Goal: Task Accomplishment & Management: Complete application form

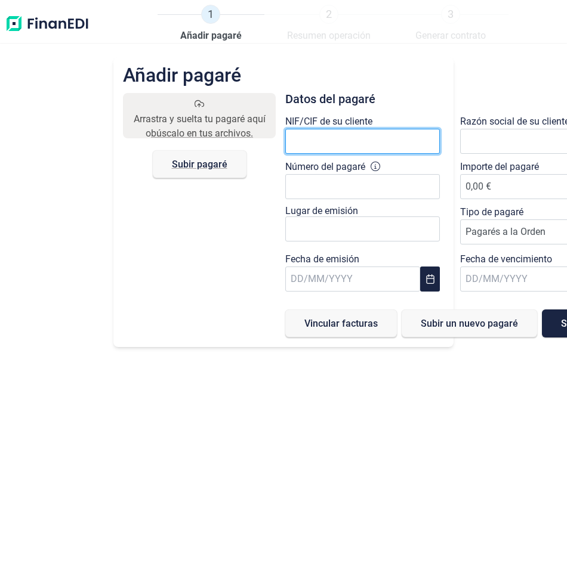
click at [327, 137] on input "text" at bounding box center [362, 141] width 154 height 25
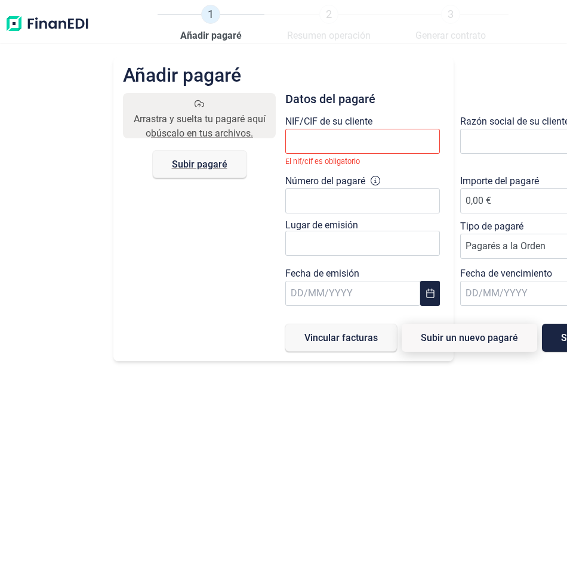
click at [422, 324] on button "Subir un nuevo pagaré" at bounding box center [468, 338] width 135 height 28
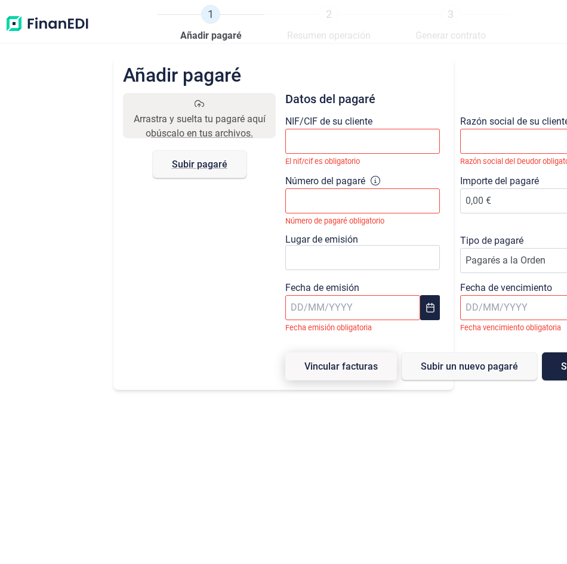
click at [364, 365] on span "Vincular facturas" at bounding box center [340, 366] width 73 height 9
click at [361, 362] on span "Vincular facturas" at bounding box center [340, 366] width 73 height 9
click at [397, 144] on input "text" at bounding box center [362, 141] width 154 height 25
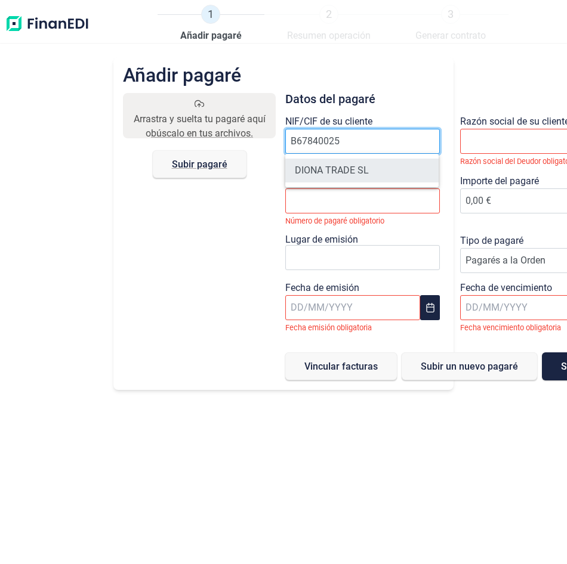
type input "B67840025"
click at [349, 171] on li "DIONA TRADE SL" at bounding box center [361, 171] width 153 height 24
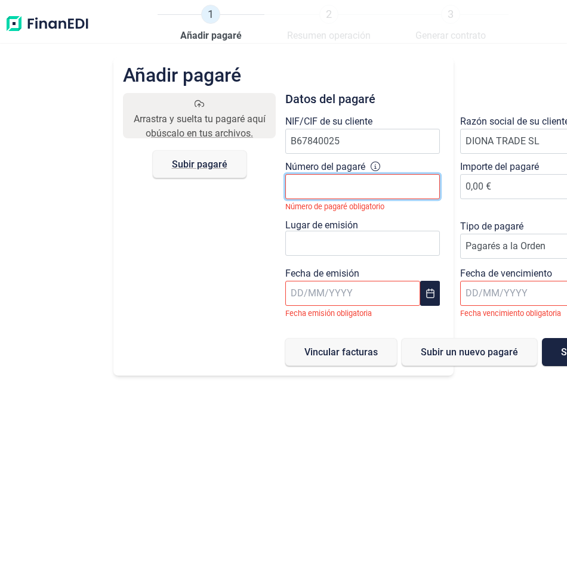
click at [368, 182] on input "Número del pagaré" at bounding box center [362, 186] width 154 height 25
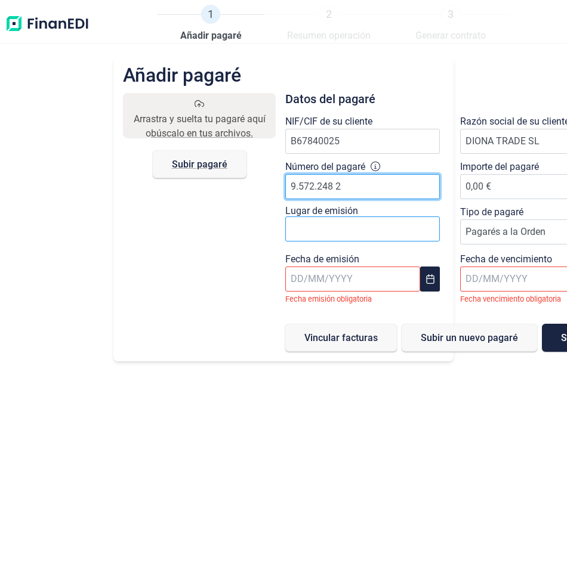
type input "9.572.248 2"
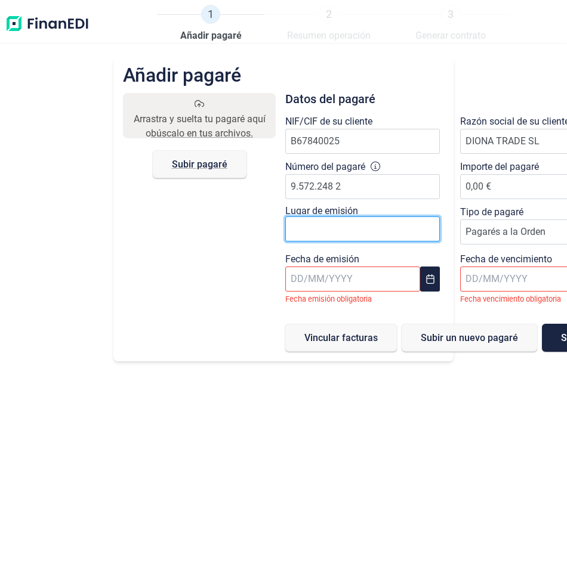
click at [368, 232] on input "text" at bounding box center [362, 229] width 154 height 25
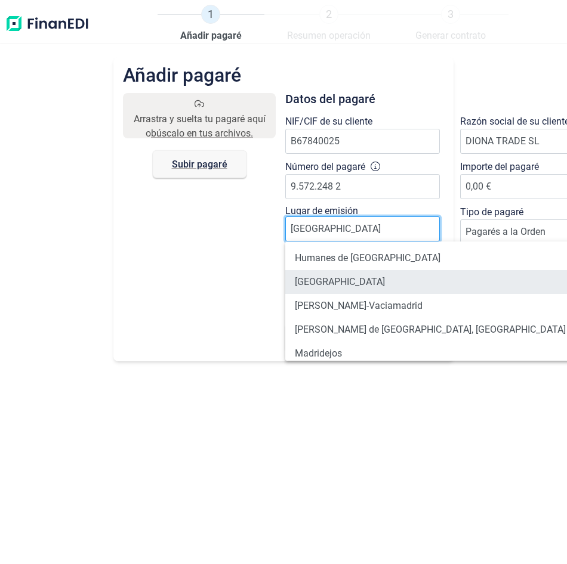
type input "[GEOGRAPHIC_DATA]"
click at [317, 279] on li "[GEOGRAPHIC_DATA]" at bounding box center [430, 282] width 290 height 24
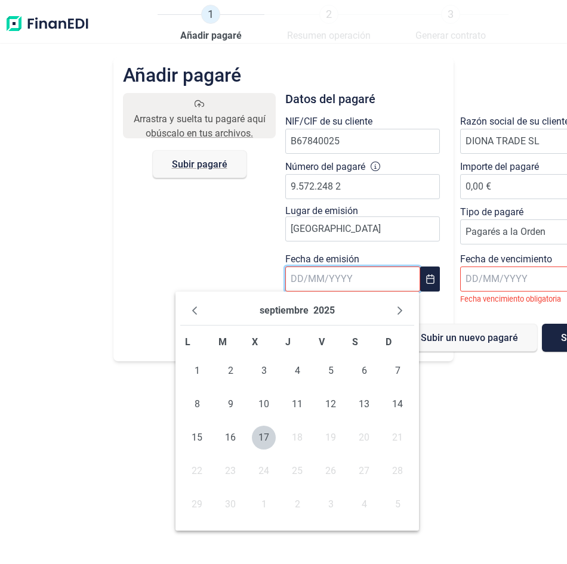
click at [359, 282] on input "text" at bounding box center [352, 279] width 135 height 25
click at [295, 403] on span "11" at bounding box center [297, 404] width 24 height 24
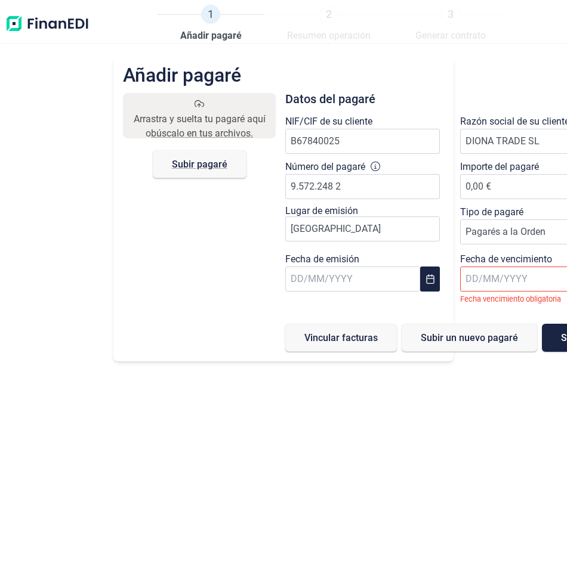
click at [533, 281] on input "text" at bounding box center [527, 279] width 135 height 25
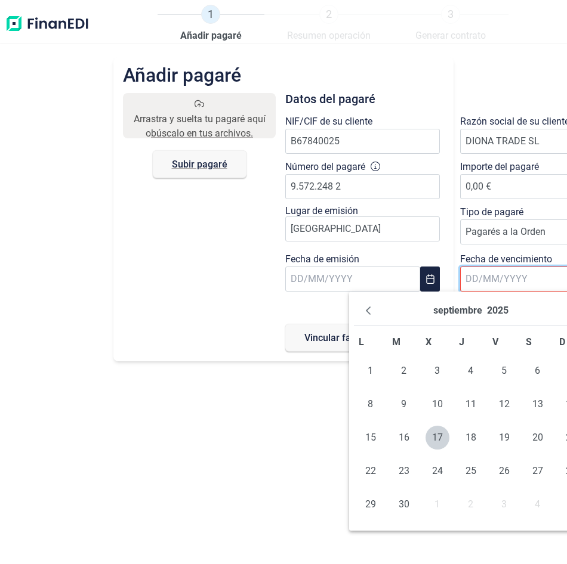
drag, startPoint x: 431, startPoint y: 300, endPoint x: 408, endPoint y: 298, distance: 23.4
click at [408, 298] on div "septiembre 2025" at bounding box center [471, 310] width 234 height 29
click at [559, 314] on div "septiembre 2025" at bounding box center [471, 310] width 234 height 29
click at [552, 313] on div "septiembre 2025" at bounding box center [471, 310] width 234 height 29
click at [551, 314] on div "septiembre 2025" at bounding box center [471, 310] width 234 height 29
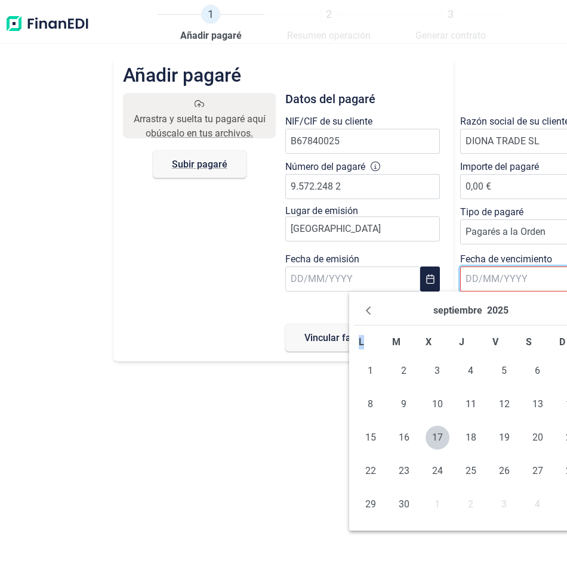
click at [551, 313] on div "septiembre 2025" at bounding box center [471, 310] width 234 height 29
drag, startPoint x: 551, startPoint y: 313, endPoint x: 496, endPoint y: 309, distance: 55.0
click at [496, 309] on button "2025" at bounding box center [497, 310] width 21 height 19
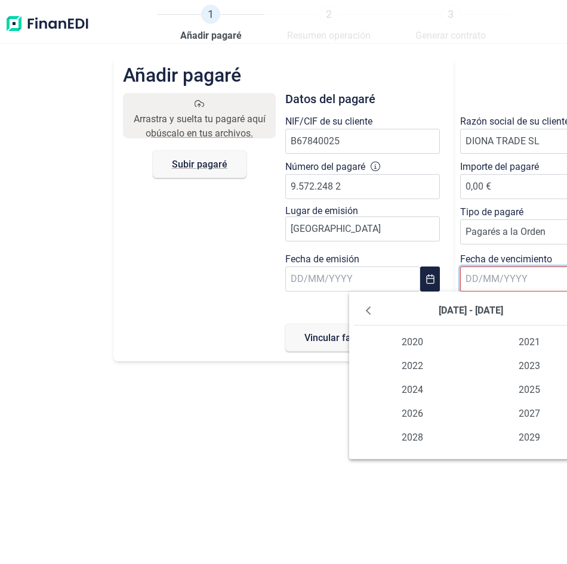
click at [489, 312] on span "[DATE] - [DATE]" at bounding box center [470, 310] width 64 height 11
click at [366, 308] on icon "Previous Decade" at bounding box center [368, 311] width 10 height 10
click at [564, 311] on button "Next Decade" at bounding box center [573, 310] width 19 height 19
drag, startPoint x: 220, startPoint y: 447, endPoint x: 223, endPoint y: 442, distance: 6.1
click at [223, 446] on div "Añadir pagaré Arrastra y suelta tu pagaré aquí o búscalo en tus archivos. Subir…" at bounding box center [283, 310] width 567 height 507
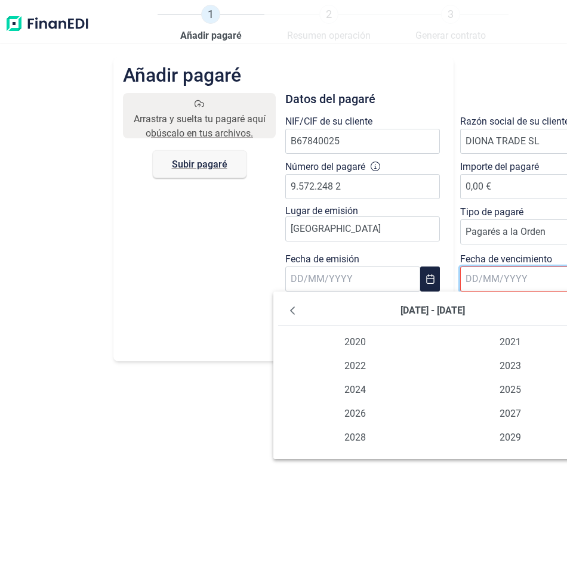
click at [562, 284] on input "text" at bounding box center [527, 279] width 135 height 25
click at [516, 284] on input "text" at bounding box center [527, 279] width 135 height 25
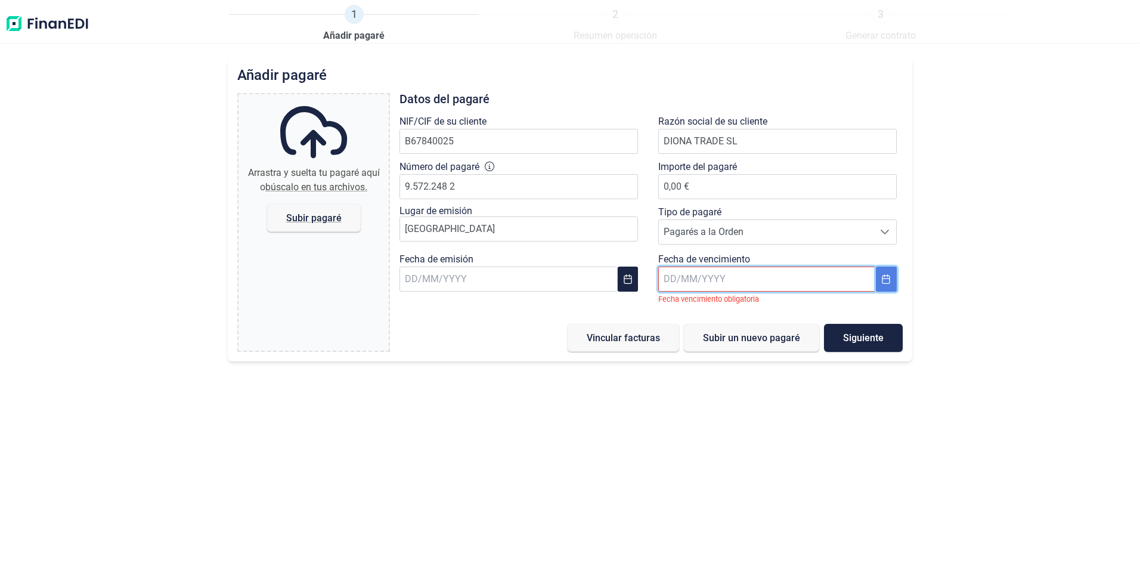
click at [566, 271] on button "Choose Date" at bounding box center [886, 279] width 20 height 25
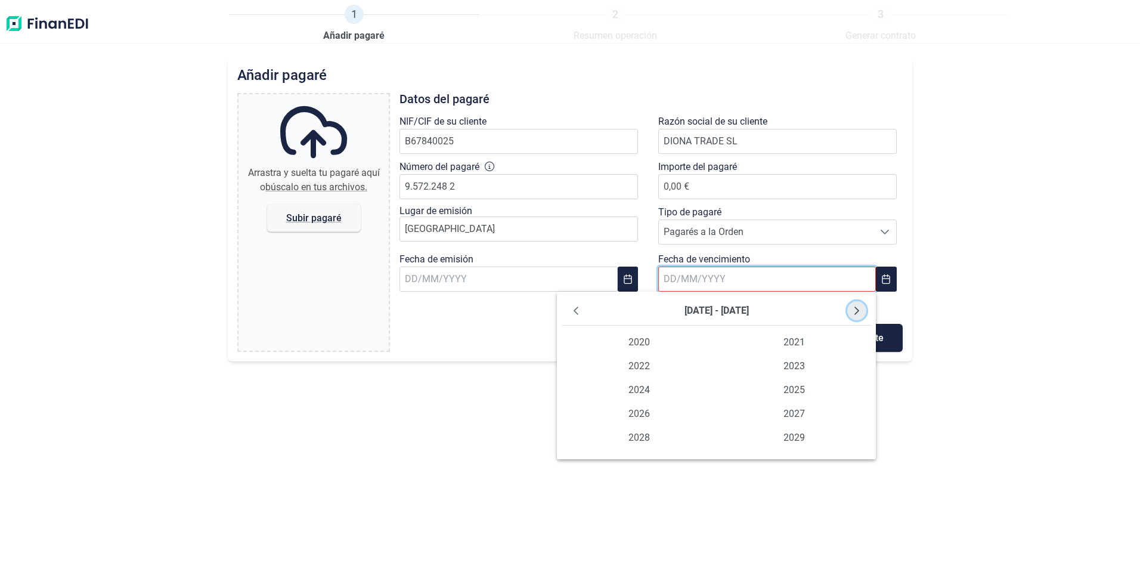
click at [566, 304] on button "Next Decade" at bounding box center [857, 310] width 19 height 19
click at [566, 311] on icon "Previous Decade" at bounding box center [576, 311] width 10 height 10
click at [566, 299] on div "[DATE] - [DATE]" at bounding box center [717, 310] width 310 height 29
click at [566, 308] on icon "Next Decade" at bounding box center [857, 311] width 10 height 10
click at [566, 413] on span "2026" at bounding box center [639, 414] width 155 height 24
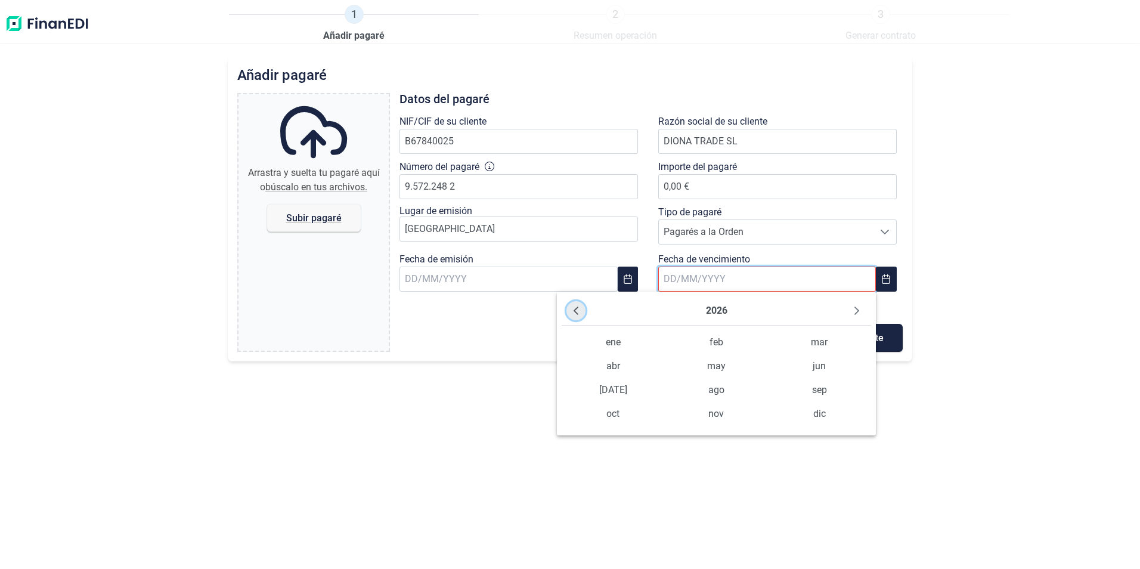
click at [566, 311] on icon "Previous Year" at bounding box center [576, 311] width 10 height 10
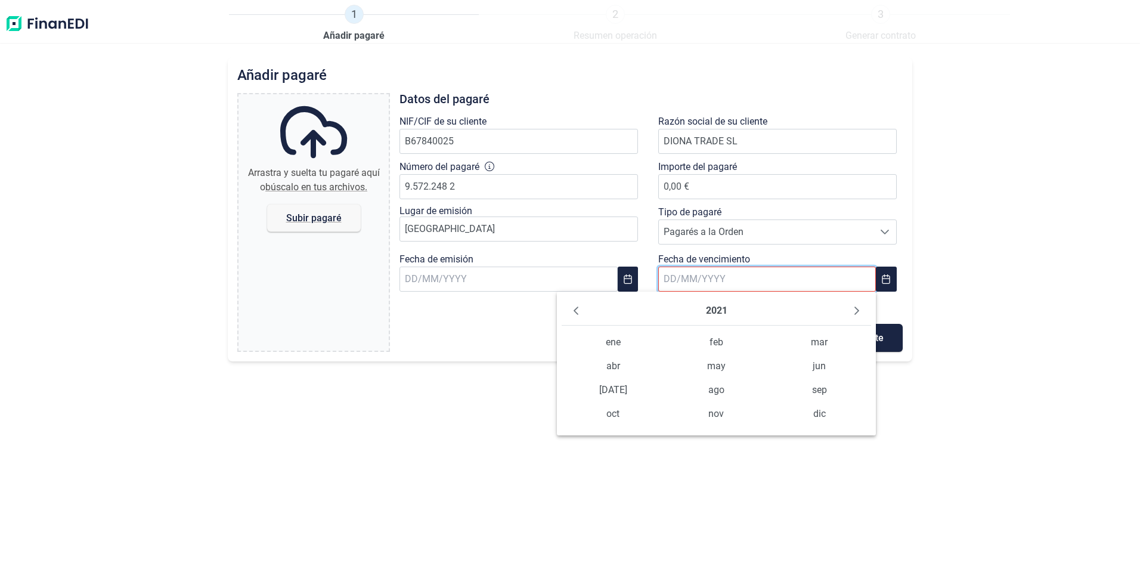
click at [366, 441] on div "Añadir pagaré Arrastra y suelta tu pagaré aquí o búscalo en tus archivos. Subir…" at bounding box center [570, 313] width 1140 height 512
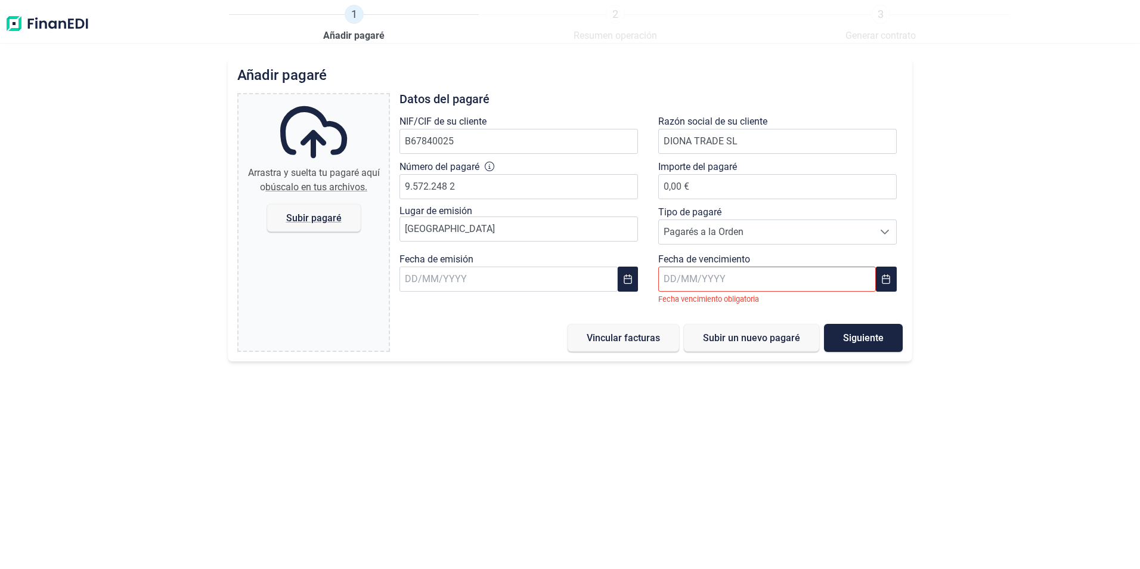
drag, startPoint x: 618, startPoint y: 462, endPoint x: 614, endPoint y: 455, distance: 8.3
click at [566, 462] on div "Añadir pagaré Arrastra y suelta tu pagaré aquí o búscalo en tus archivos. Subir…" at bounding box center [570, 313] width 1140 height 512
click at [566, 454] on div "Añadir pagaré Arrastra y suelta tu pagaré aquí o búscalo en tus archivos. Subir…" at bounding box center [570, 313] width 1140 height 512
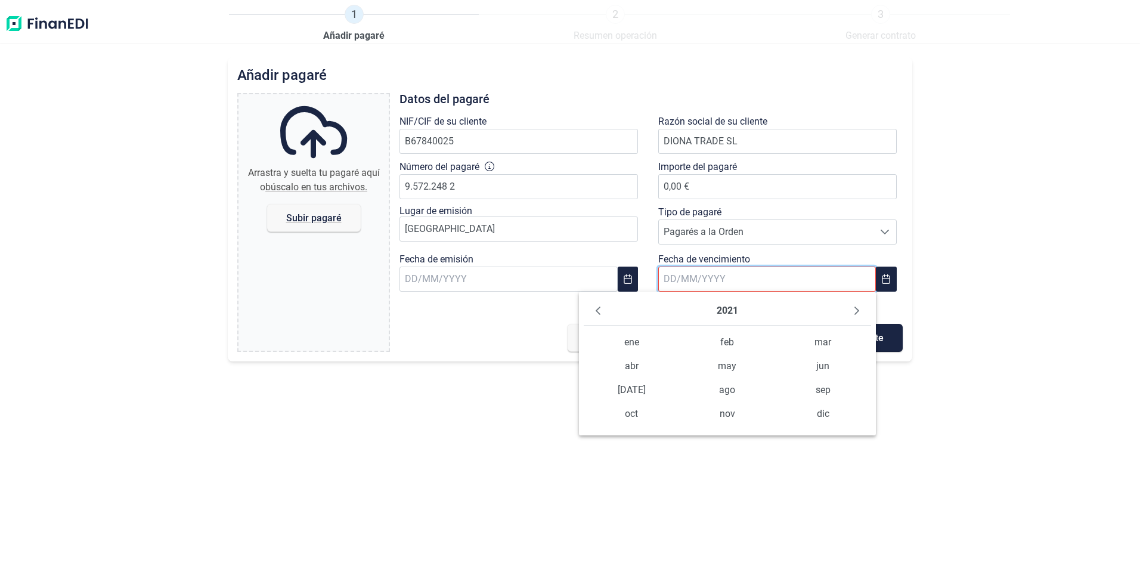
click at [566, 272] on input "text" at bounding box center [767, 279] width 218 height 25
click at [566, 275] on input "text" at bounding box center [767, 279] width 218 height 25
type input "[DATE]"
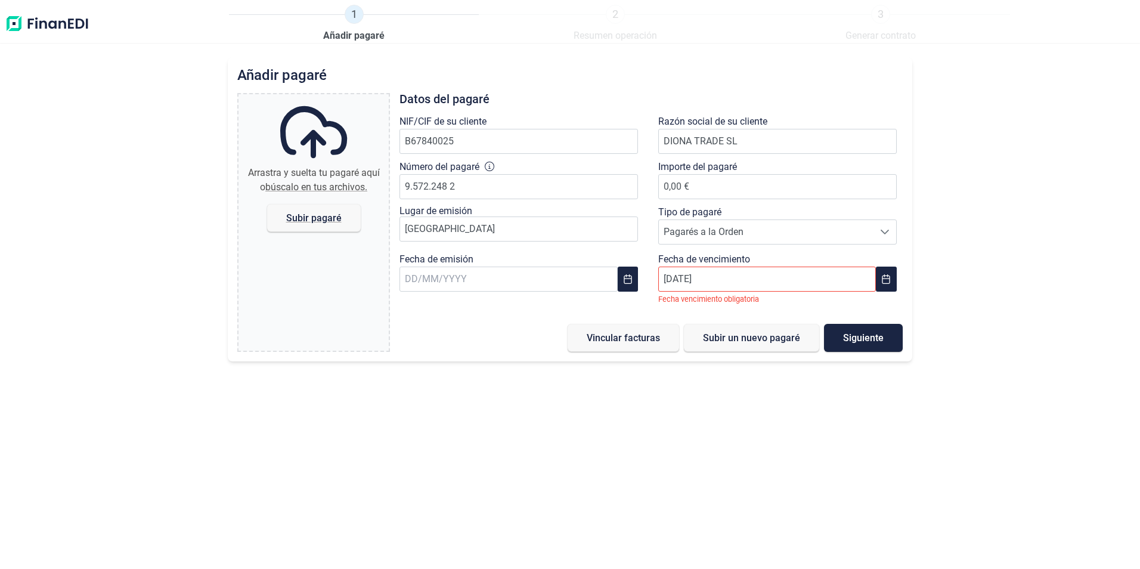
click at [566, 474] on div "Añadir pagaré Arrastra y suelta tu pagaré aquí o búscalo en tus archivos. Subir…" at bounding box center [570, 313] width 1140 height 512
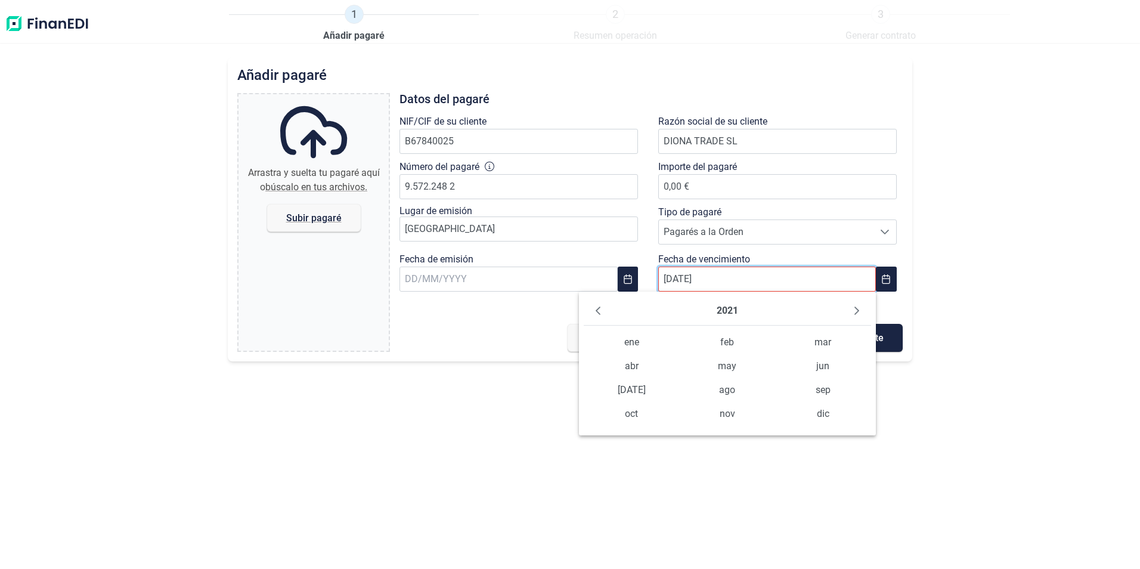
click at [566, 277] on input "[DATE]" at bounding box center [767, 279] width 218 height 25
click at [566, 282] on input "18" at bounding box center [767, 279] width 218 height 25
type input "18"
click at [566, 441] on div "Añadir pagaré Arrastra y suelta tu pagaré aquí o búscalo en tus archivos. Subir…" at bounding box center [570, 313] width 1140 height 512
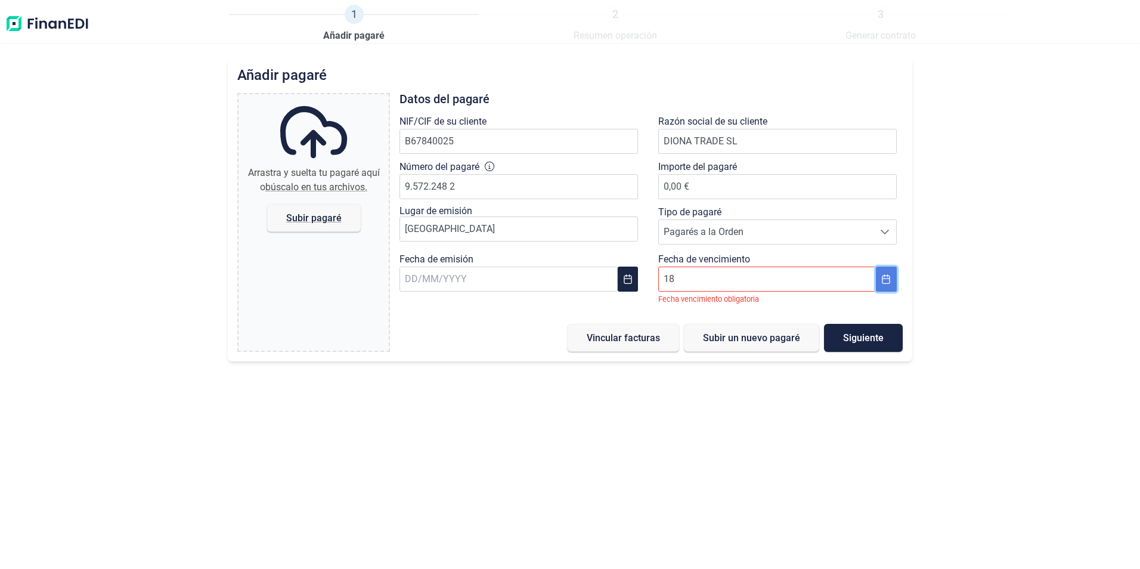
click at [566, 273] on button "Choose Date" at bounding box center [886, 279] width 20 height 25
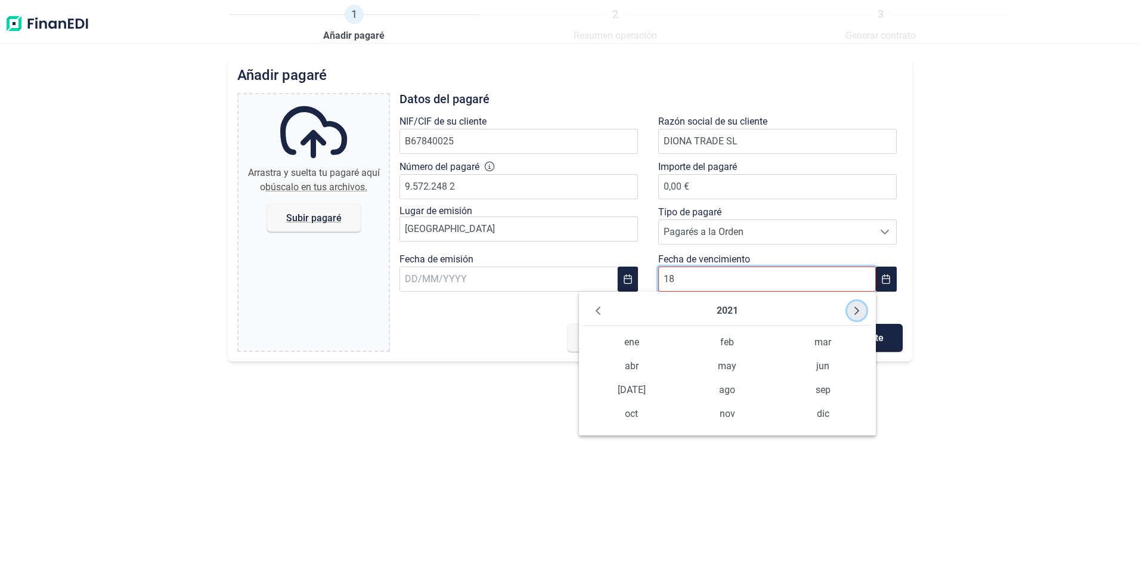
click at [566, 316] on button "Next Year" at bounding box center [857, 310] width 19 height 19
click at [566, 317] on button "Next Year" at bounding box center [857, 310] width 19 height 19
click at [566, 413] on span "dic" at bounding box center [823, 414] width 96 height 24
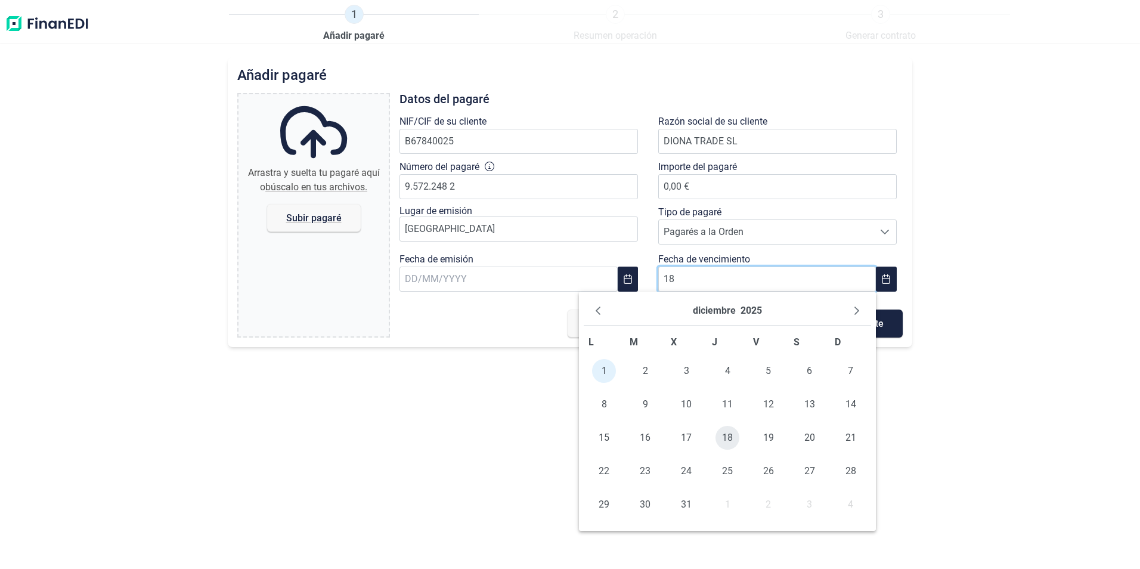
click at [566, 431] on span "18" at bounding box center [728, 438] width 24 height 24
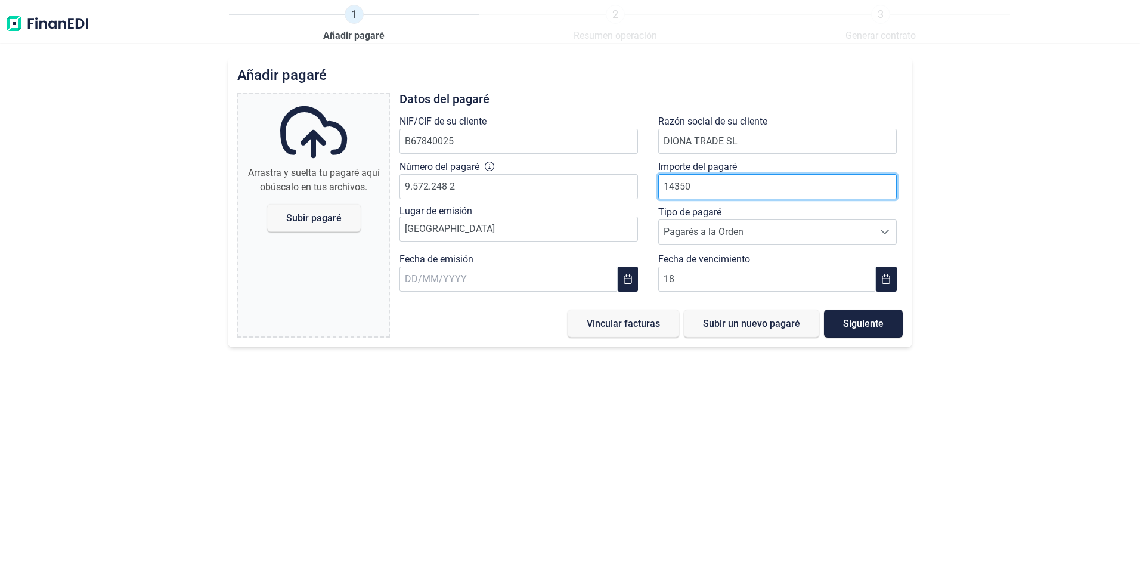
type input "14350"
click at [566, 296] on div "Añadir pagaré Arrastra y suelta tu pagaré aquí o búscalo en tus archivos. Subir…" at bounding box center [570, 313] width 1140 height 512
click at [566, 327] on span "Subir un nuevo pagaré" at bounding box center [751, 323] width 97 height 9
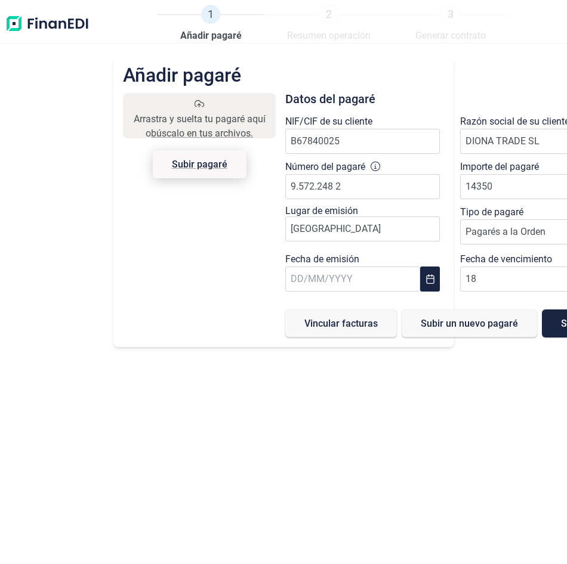
click at [205, 157] on span "Subir pagaré" at bounding box center [200, 164] width 94 height 28
click at [205, 97] on input "Arrastra y suelta tu pagaré aquí o búscalo en tus archivos. Subir pagaré" at bounding box center [199, 95] width 153 height 4
type input "C:\fakepath\CamScanner [DATE] 13.26 [PERSON_NAME].pdf"
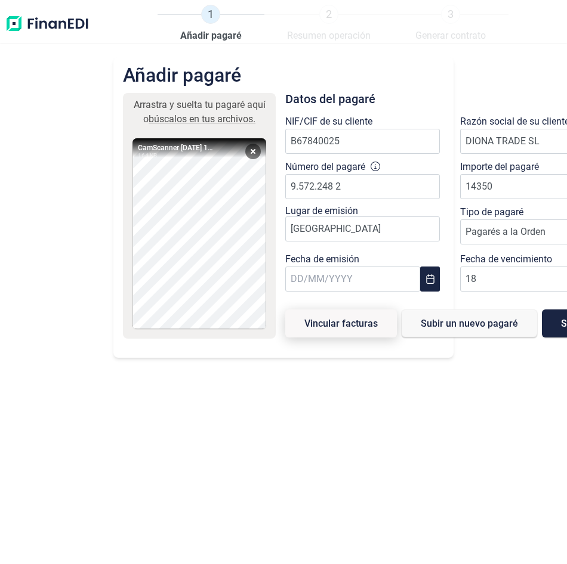
click at [341, 321] on span "Vincular facturas" at bounding box center [340, 323] width 73 height 9
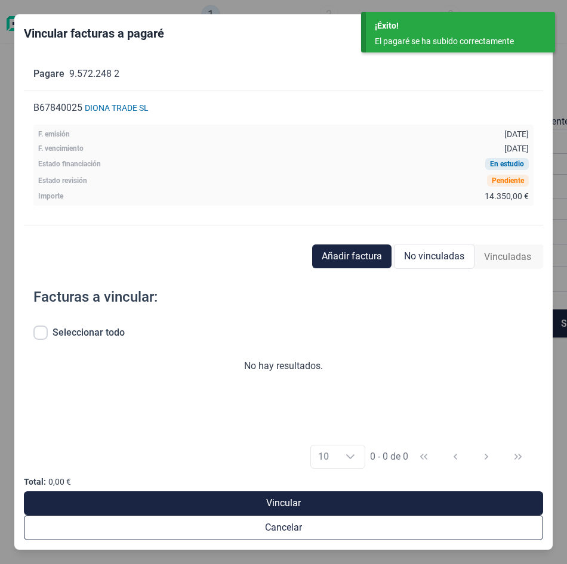
click at [511, 33] on div "¡Éxito! El pagaré se ha subido correctamente" at bounding box center [460, 32] width 189 height 41
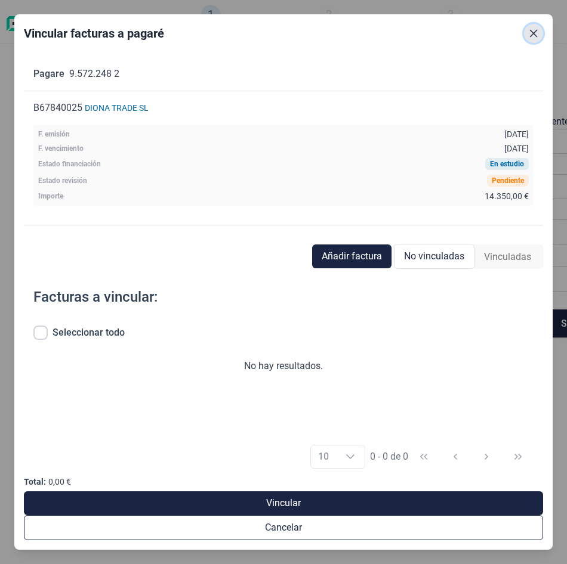
click at [525, 33] on button "Close" at bounding box center [533, 33] width 19 height 19
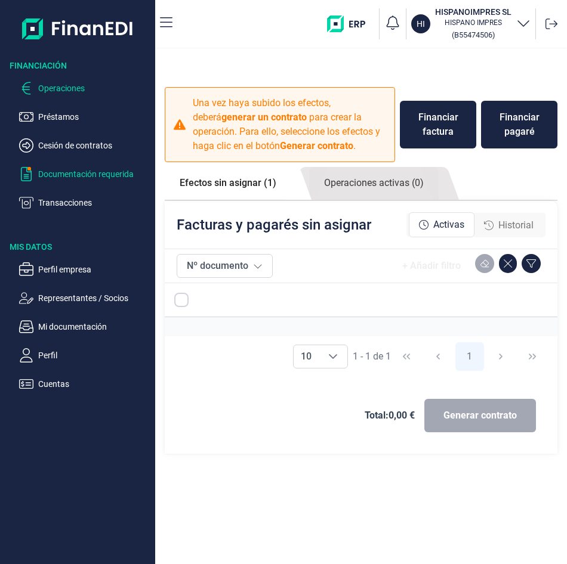
click at [48, 168] on p "Documentación requerida" at bounding box center [94, 174] width 112 height 14
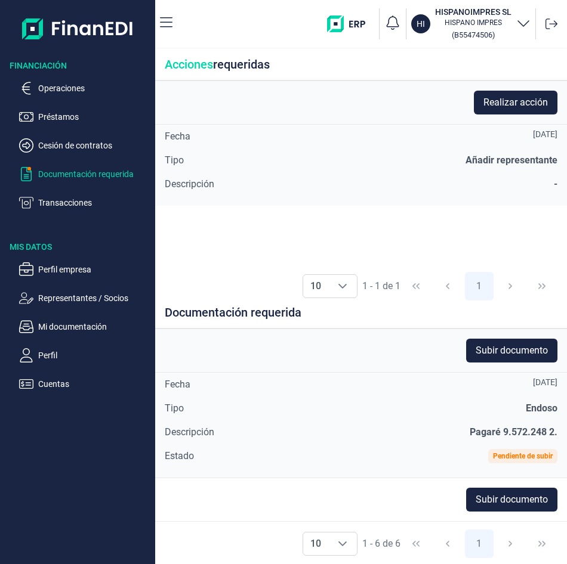
click at [45, 111] on p "Préstamos" at bounding box center [94, 117] width 112 height 14
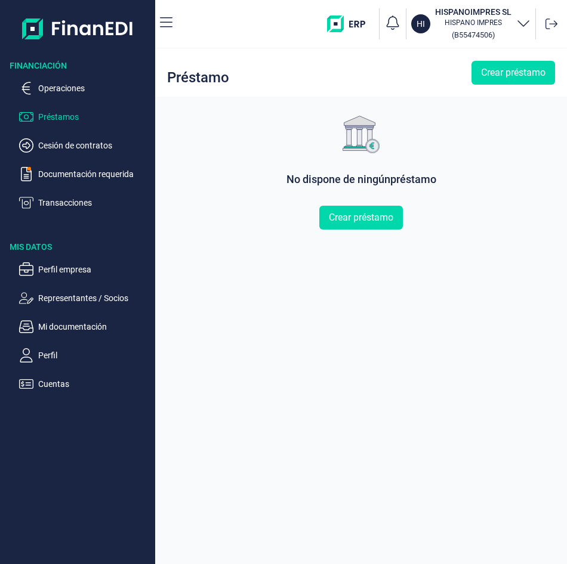
click at [60, 79] on ul "Operaciones Préstamos Cesión de contratos Documentación requerida Transacciones" at bounding box center [77, 141] width 155 height 138
click at [67, 82] on p "Operaciones" at bounding box center [94, 88] width 112 height 14
